Goal: Check status: Check status

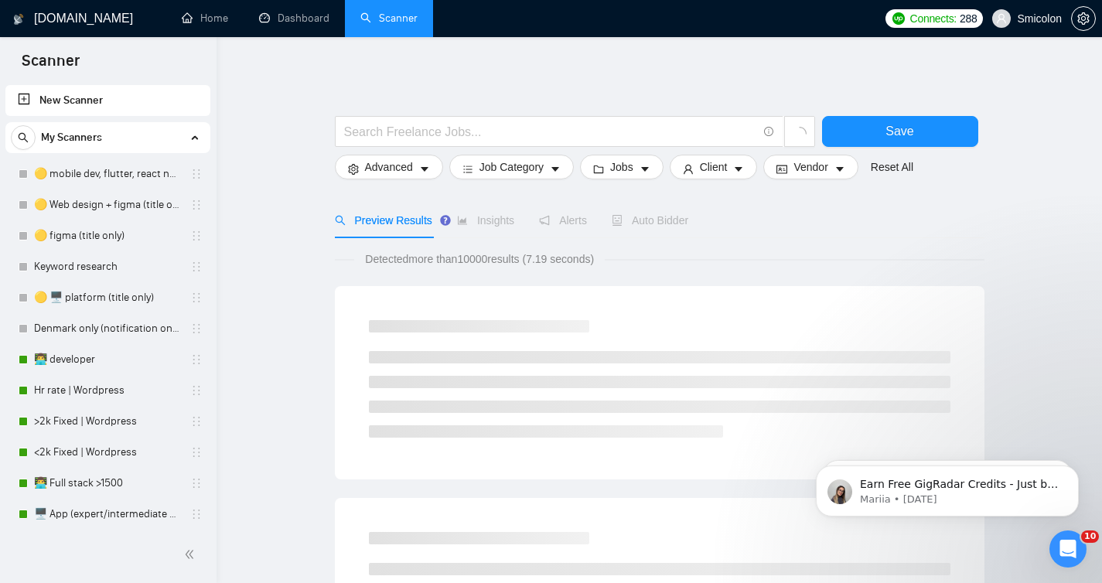
scroll to position [208, 0]
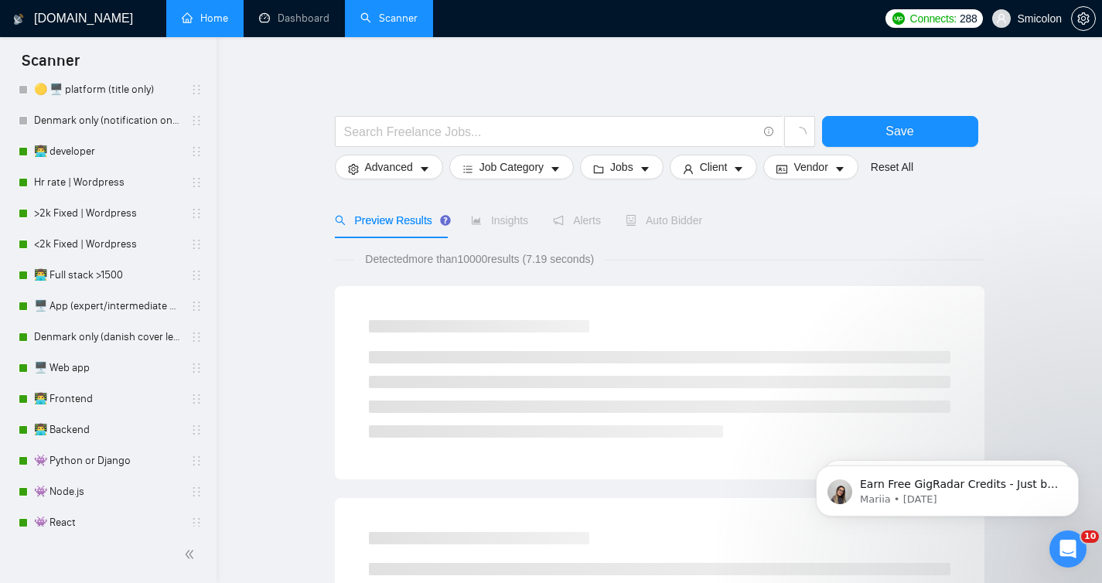
click at [219, 24] on link "Home" at bounding box center [205, 18] width 46 height 13
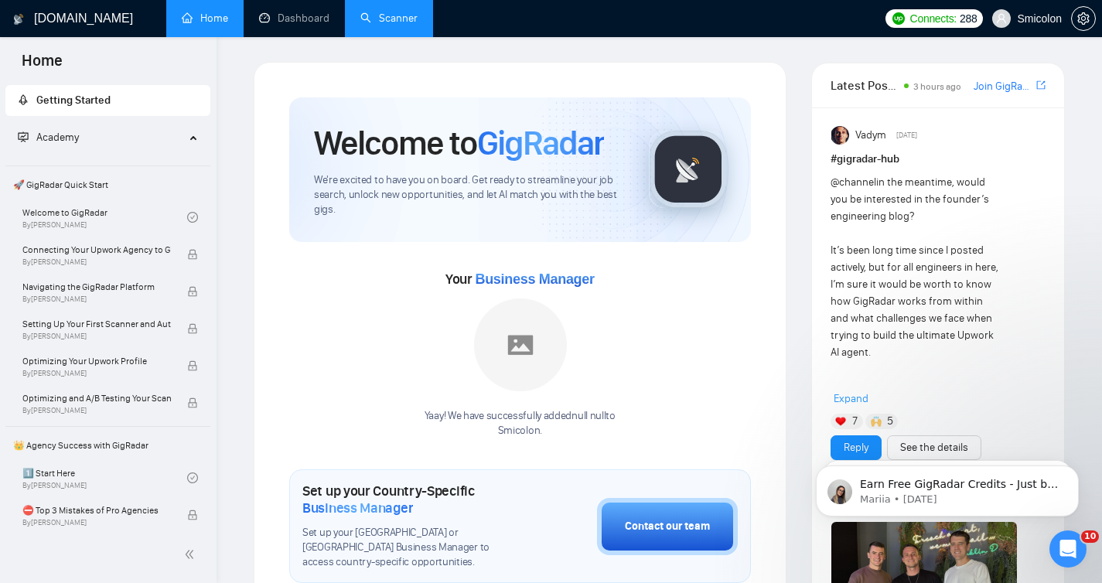
click at [398, 19] on link "Scanner" at bounding box center [388, 18] width 57 height 13
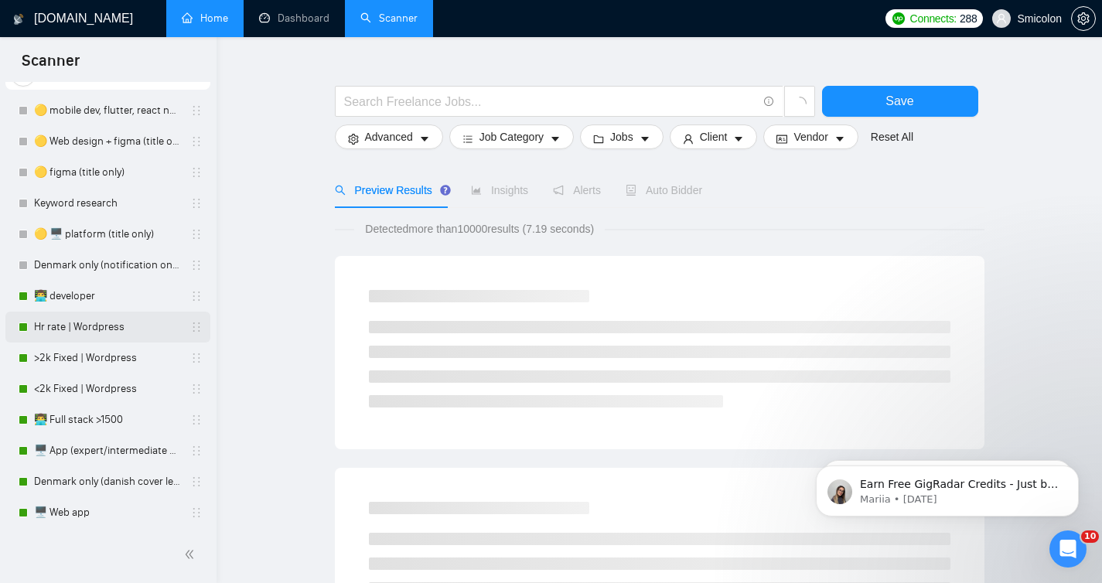
scroll to position [281, 0]
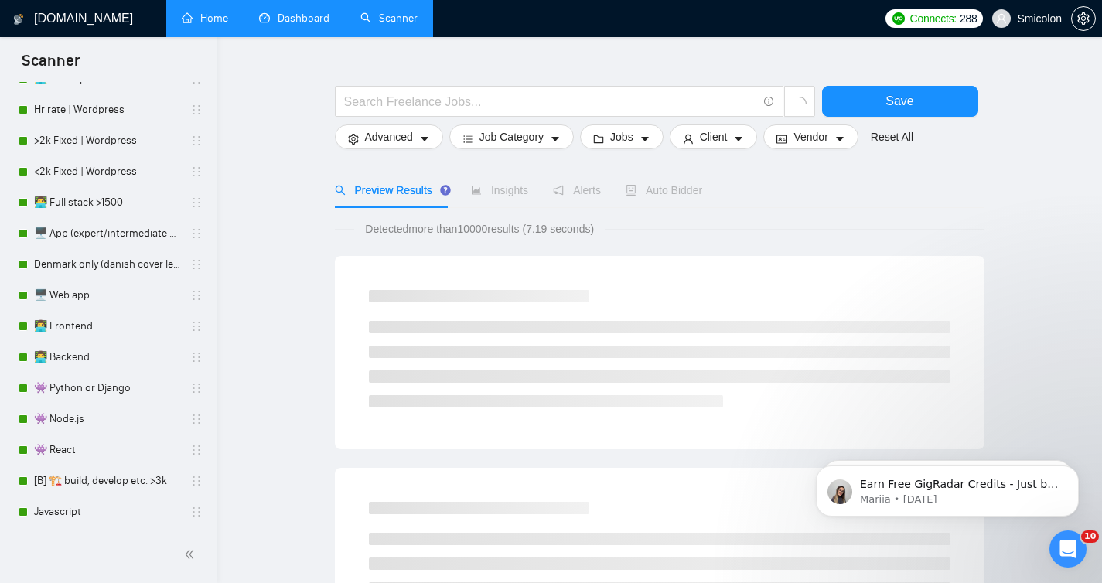
click at [312, 25] on link "Dashboard" at bounding box center [294, 18] width 70 height 13
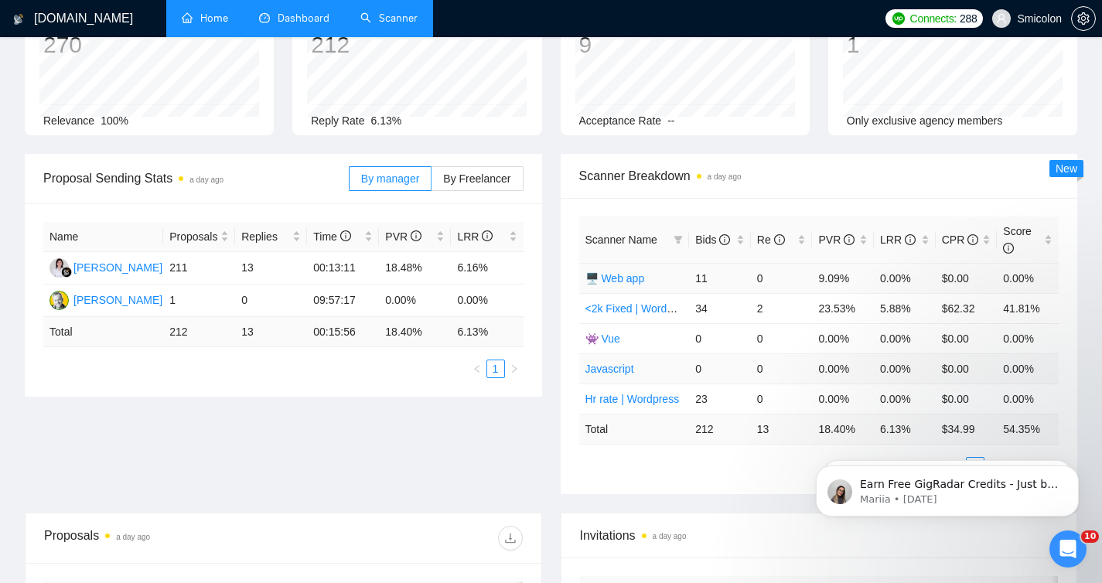
scroll to position [121, 0]
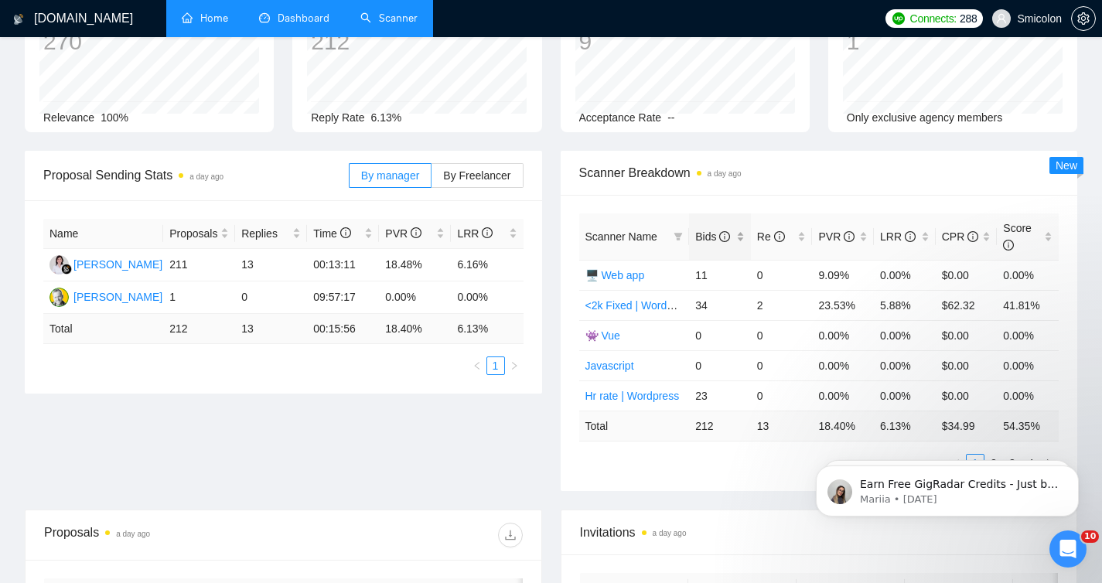
click at [706, 237] on span "Bids" at bounding box center [712, 237] width 35 height 12
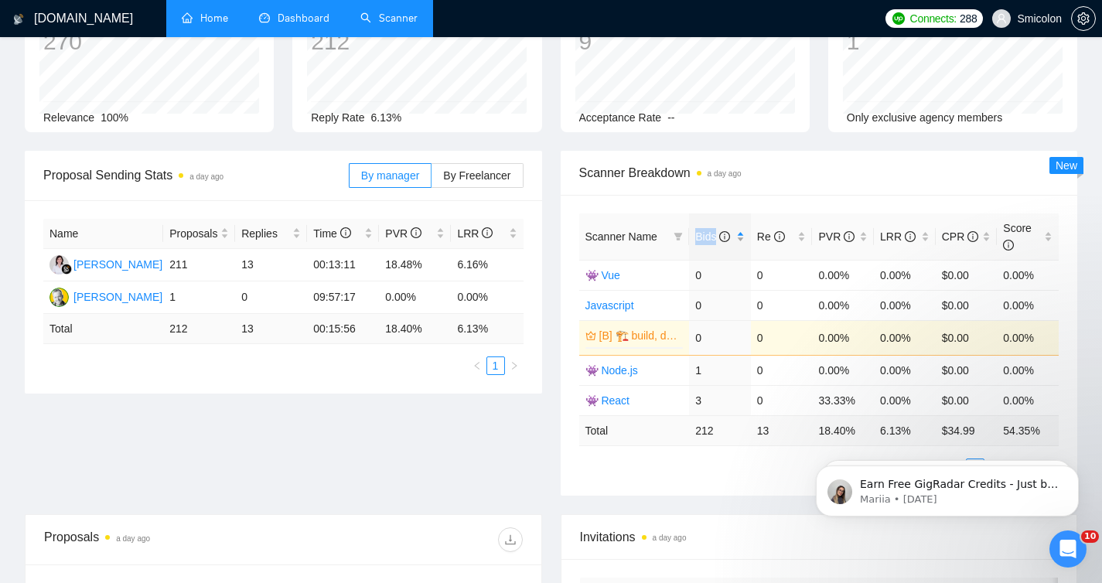
click at [706, 237] on span "Bids" at bounding box center [712, 237] width 35 height 12
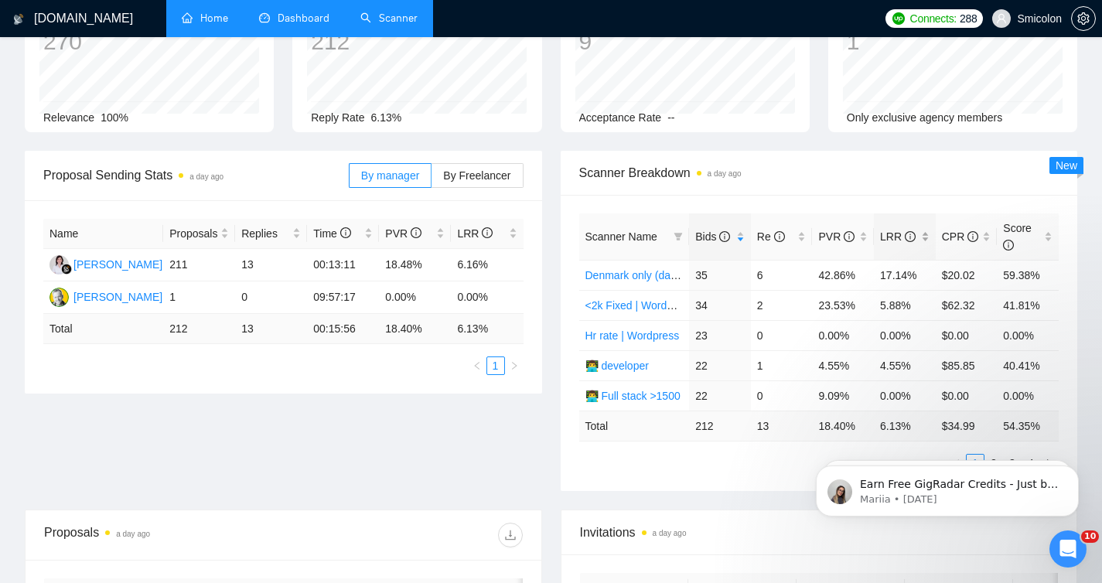
click at [898, 239] on span "LRR" at bounding box center [898, 237] width 36 height 12
click at [891, 243] on span "LRR" at bounding box center [899, 236] width 38 height 17
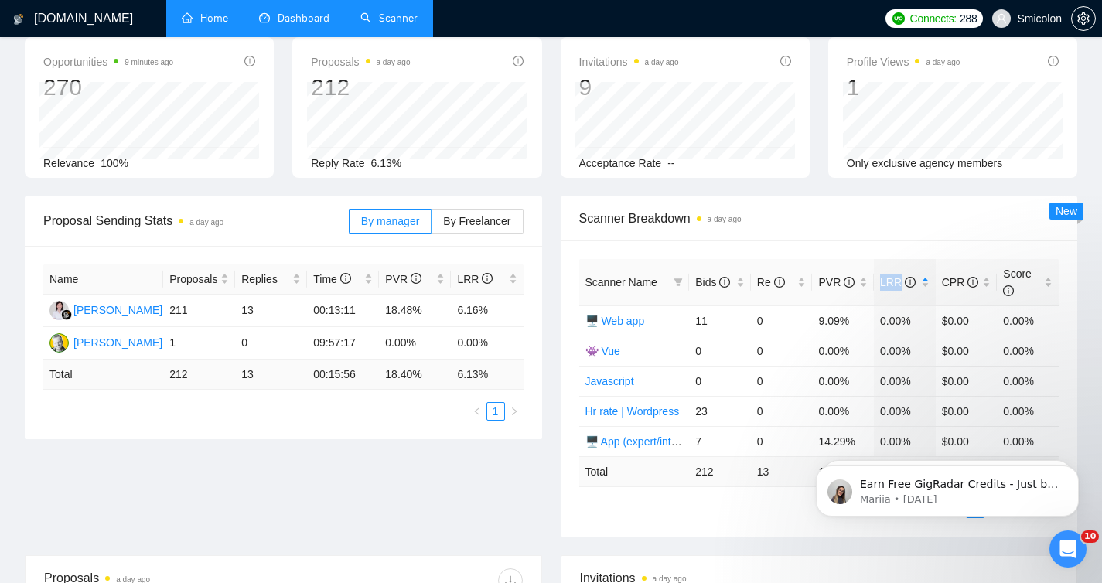
scroll to position [86, 0]
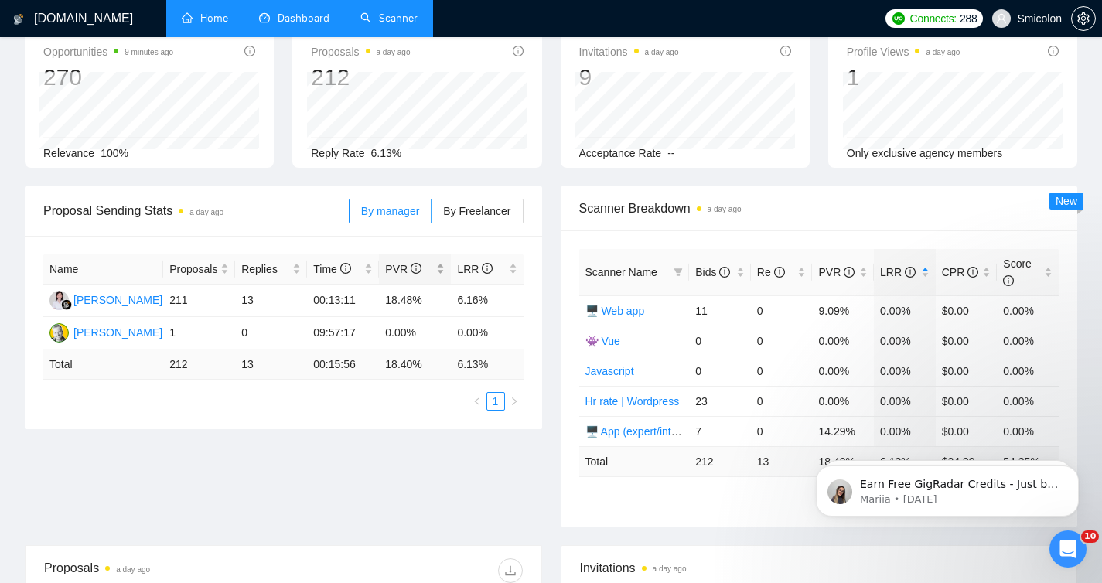
click at [401, 261] on span "PVR" at bounding box center [409, 269] width 48 height 17
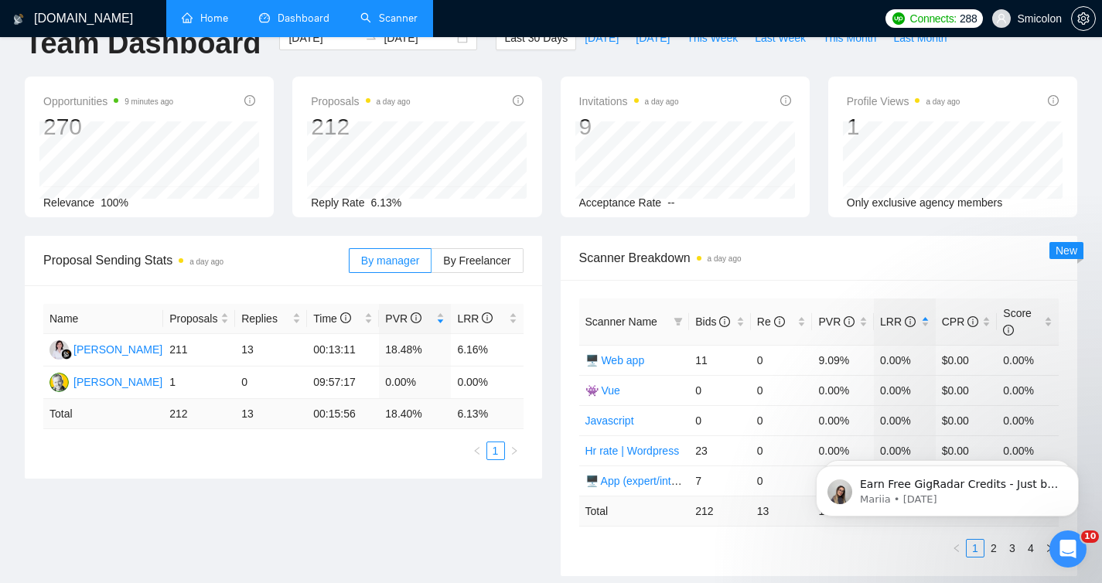
scroll to position [0, 0]
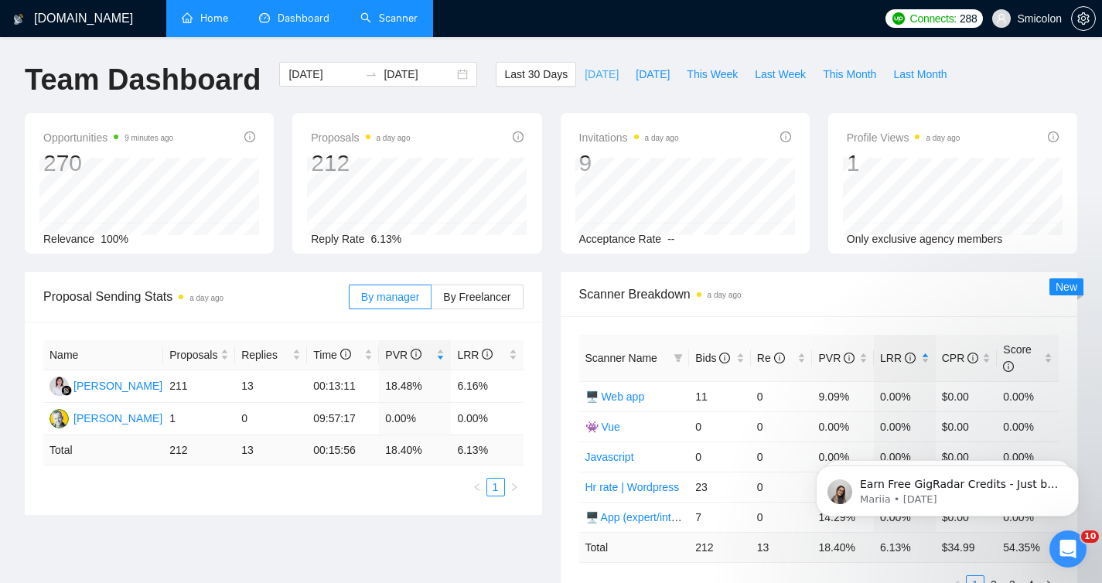
click at [593, 78] on span "[DATE]" at bounding box center [602, 74] width 34 height 17
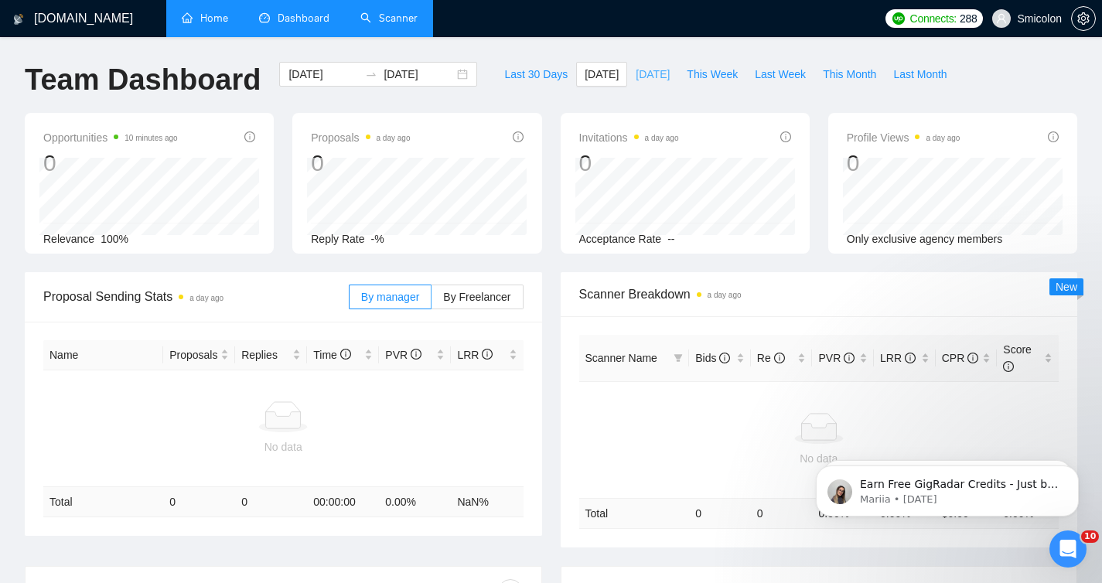
click at [644, 79] on span "[DATE]" at bounding box center [653, 74] width 34 height 17
type input "[DATE]"
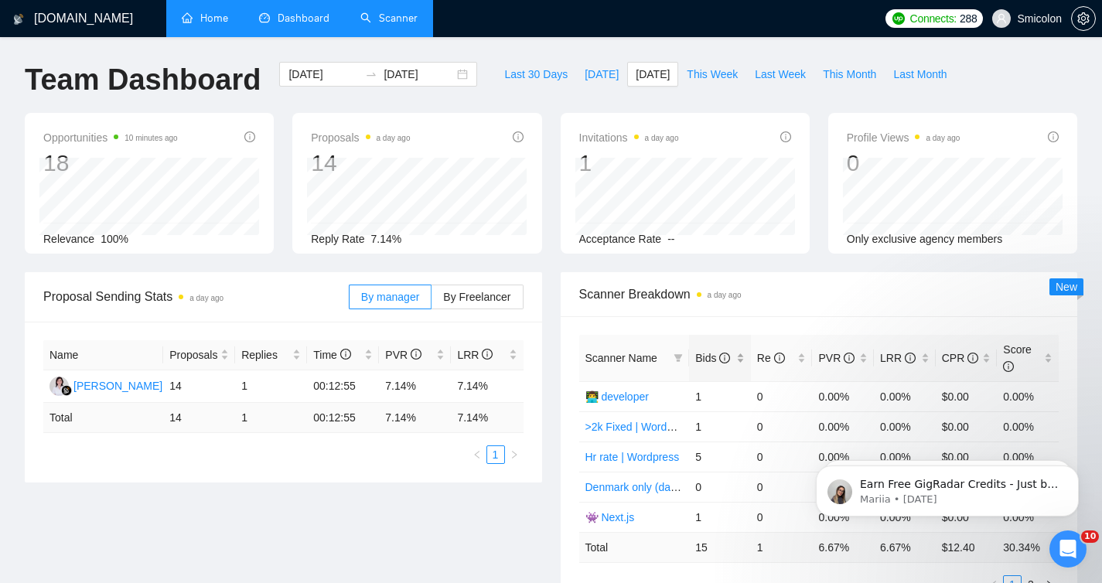
click at [712, 364] on span "Bids" at bounding box center [712, 358] width 35 height 12
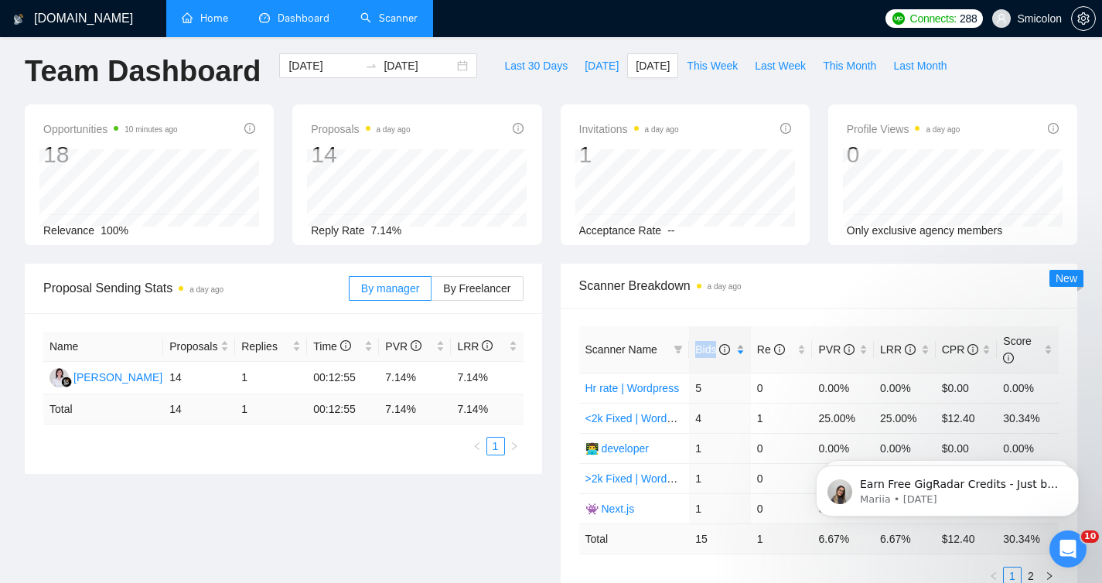
scroll to position [12, 0]
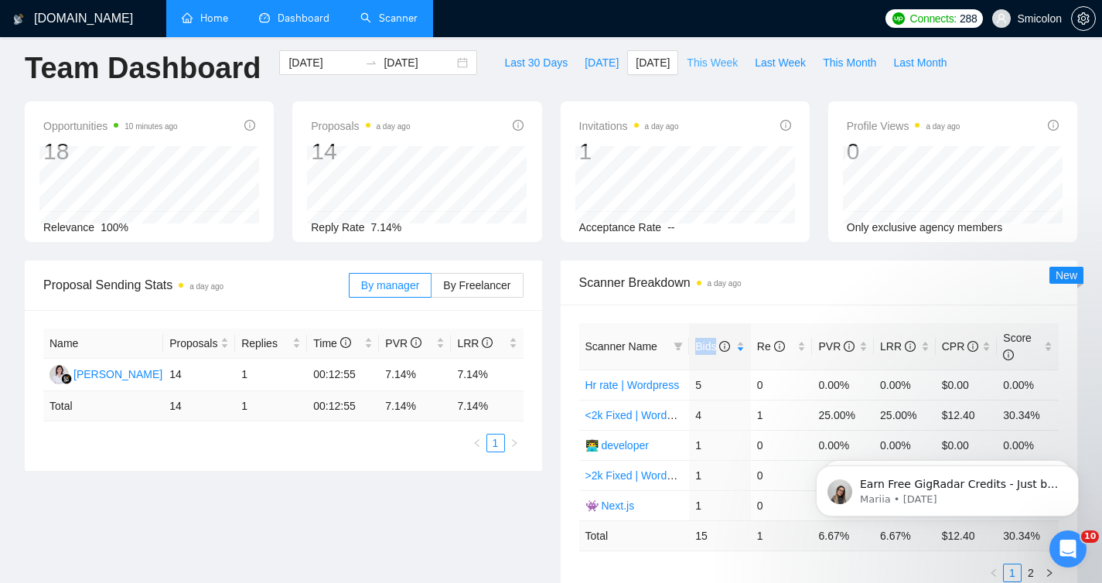
click at [700, 64] on span "This Week" at bounding box center [712, 62] width 51 height 17
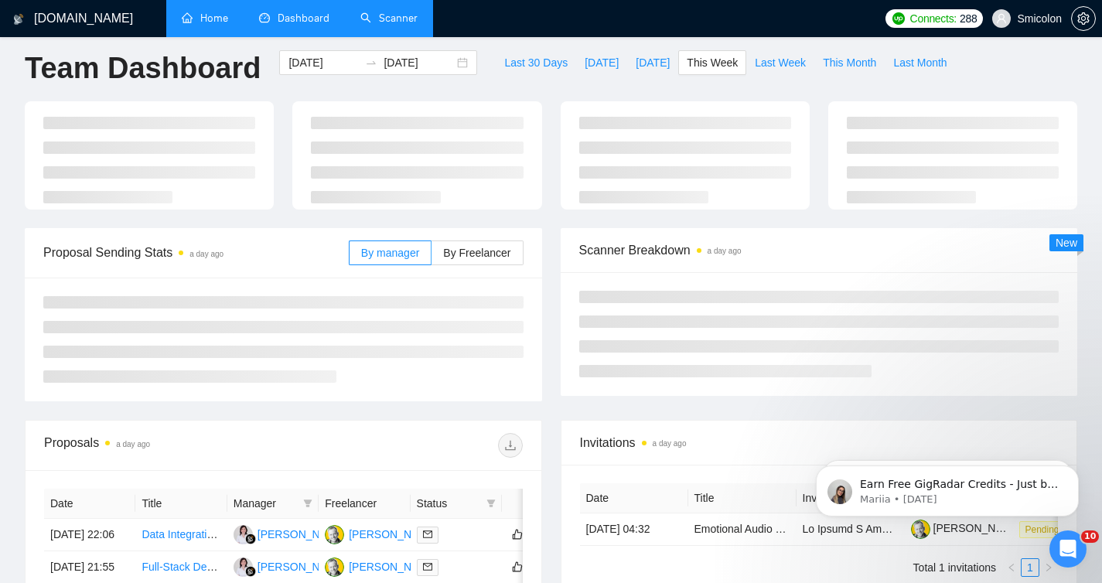
type input "[DATE]"
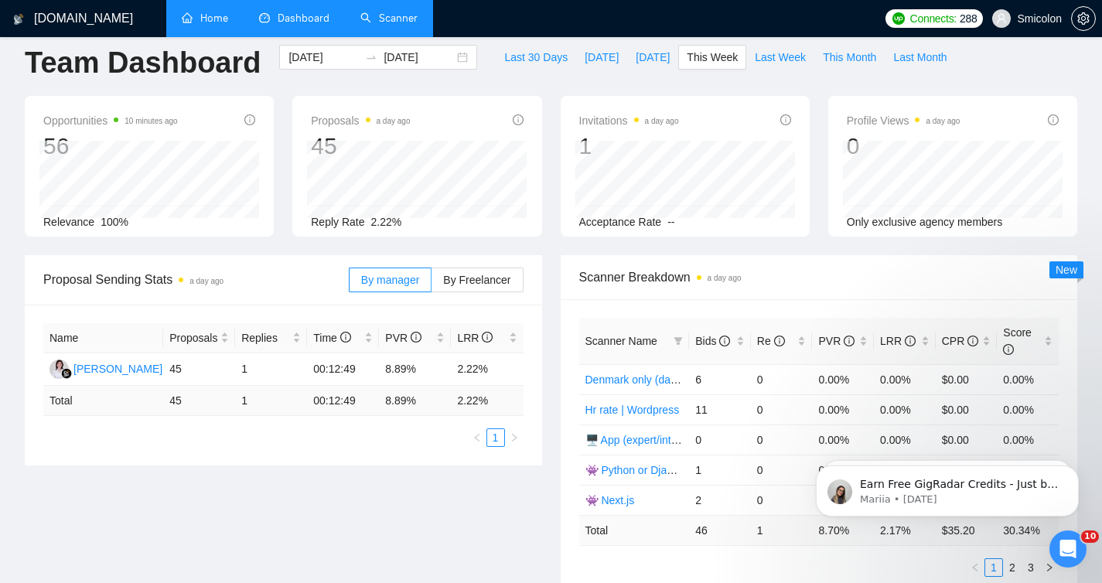
scroll to position [18, 0]
click at [535, 63] on span "Last 30 Days" at bounding box center [535, 56] width 63 height 17
type input "[DATE]"
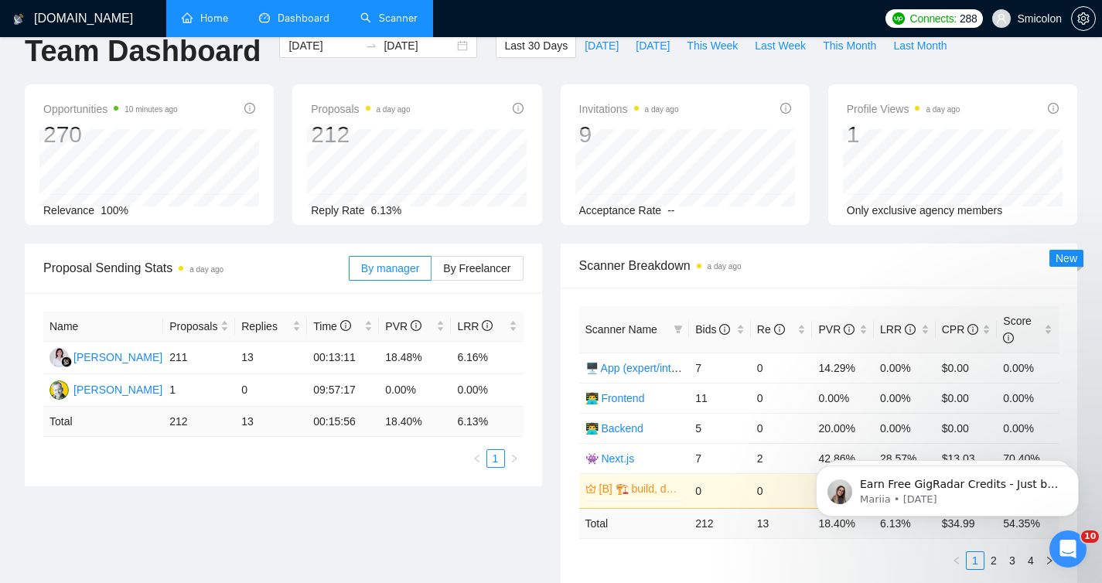
scroll to position [80, 0]
